Goal: Information Seeking & Learning: Find contact information

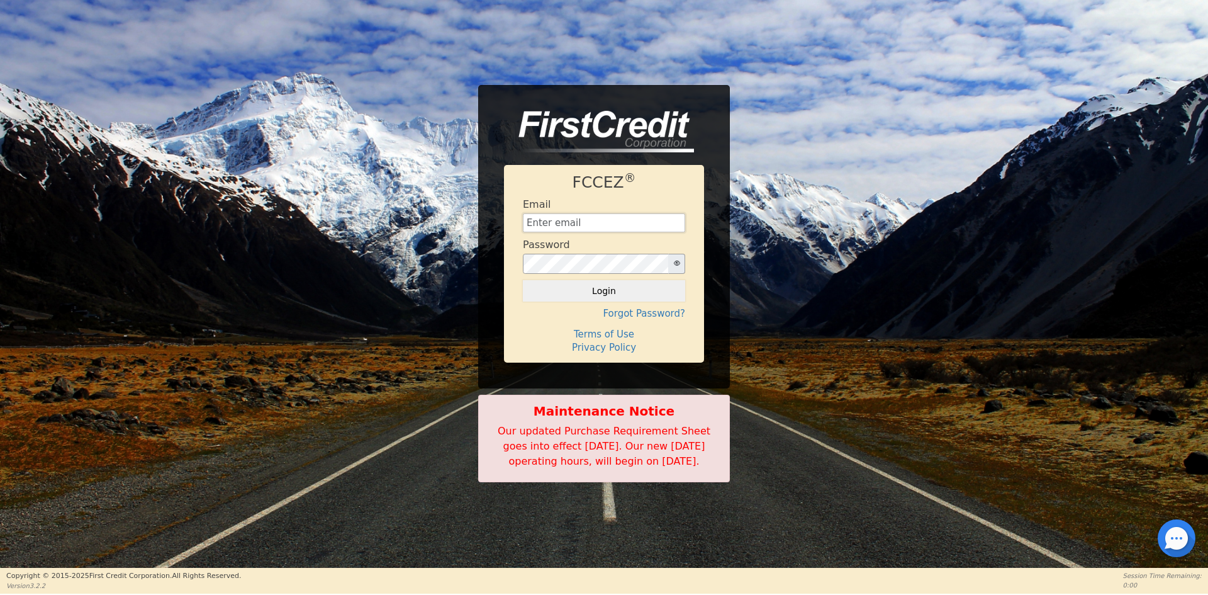
click at [587, 223] on input "text" at bounding box center [604, 222] width 162 height 19
type input "[EMAIL_ADDRESS][DOMAIN_NAME]"
click at [551, 295] on div "FCCEZ ® Email [EMAIL_ADDRESS][DOMAIN_NAME] Password Login Forgot Password? Term…" at bounding box center [604, 264] width 200 height 198
click at [551, 283] on button "Login" at bounding box center [604, 290] width 162 height 21
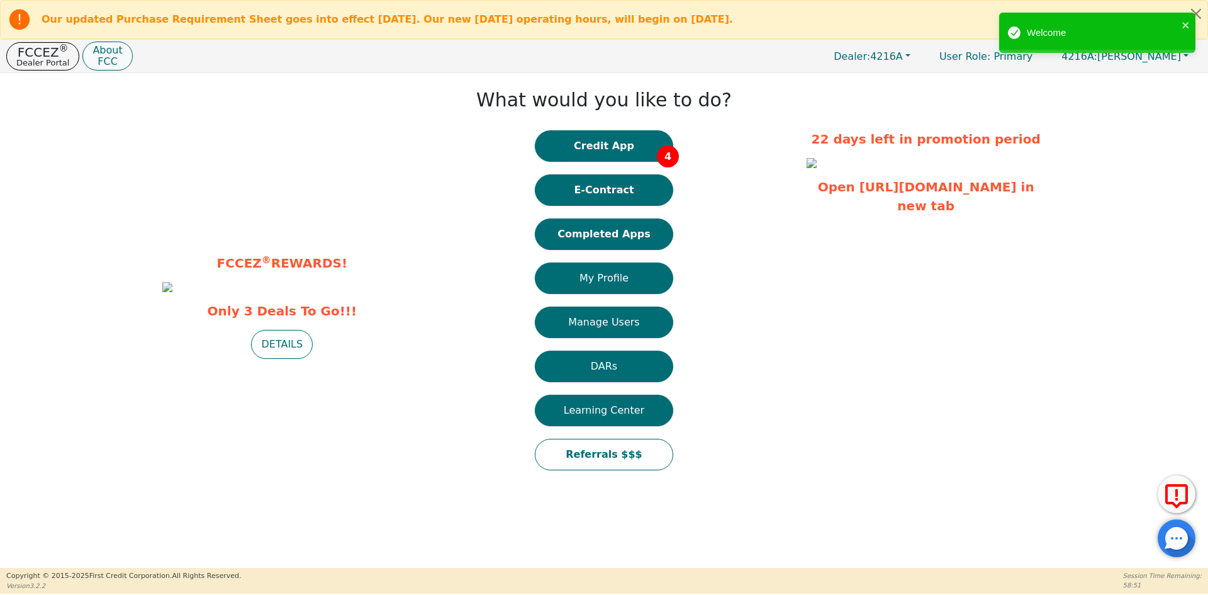
click at [93, 53] on p "About" at bounding box center [108, 50] width 30 height 10
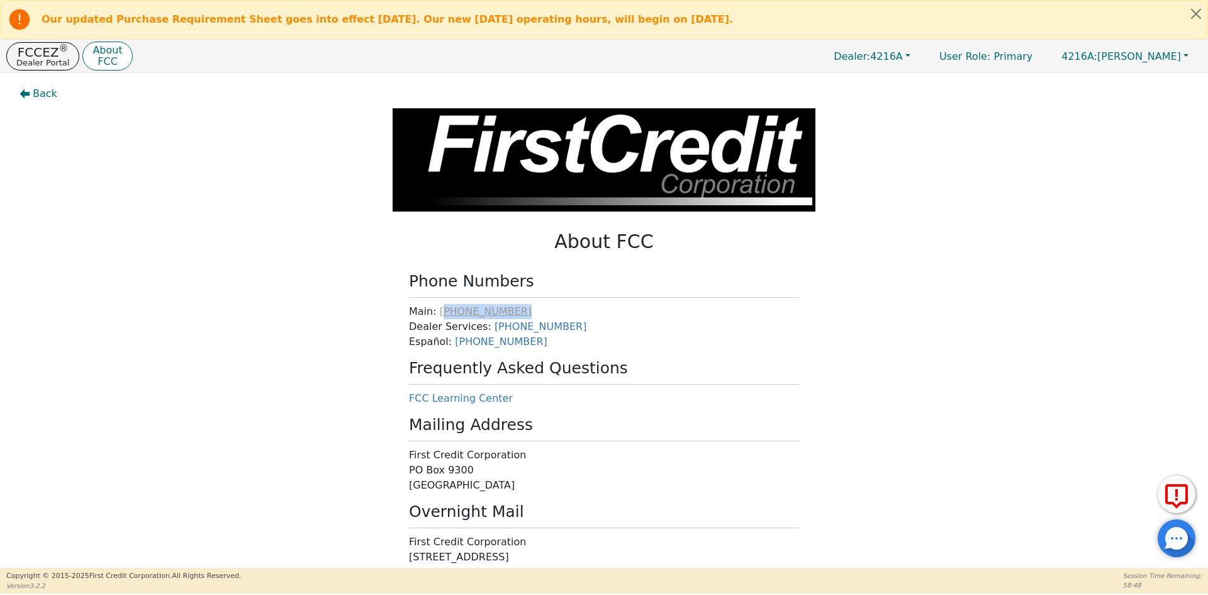
drag, startPoint x: 521, startPoint y: 309, endPoint x: 439, endPoint y: 306, distance: 81.9
click at [439, 306] on p "Main: [PHONE_NUMBER]" at bounding box center [604, 311] width 390 height 15
copy link "303) 499-9500"
